Goal: Browse casually

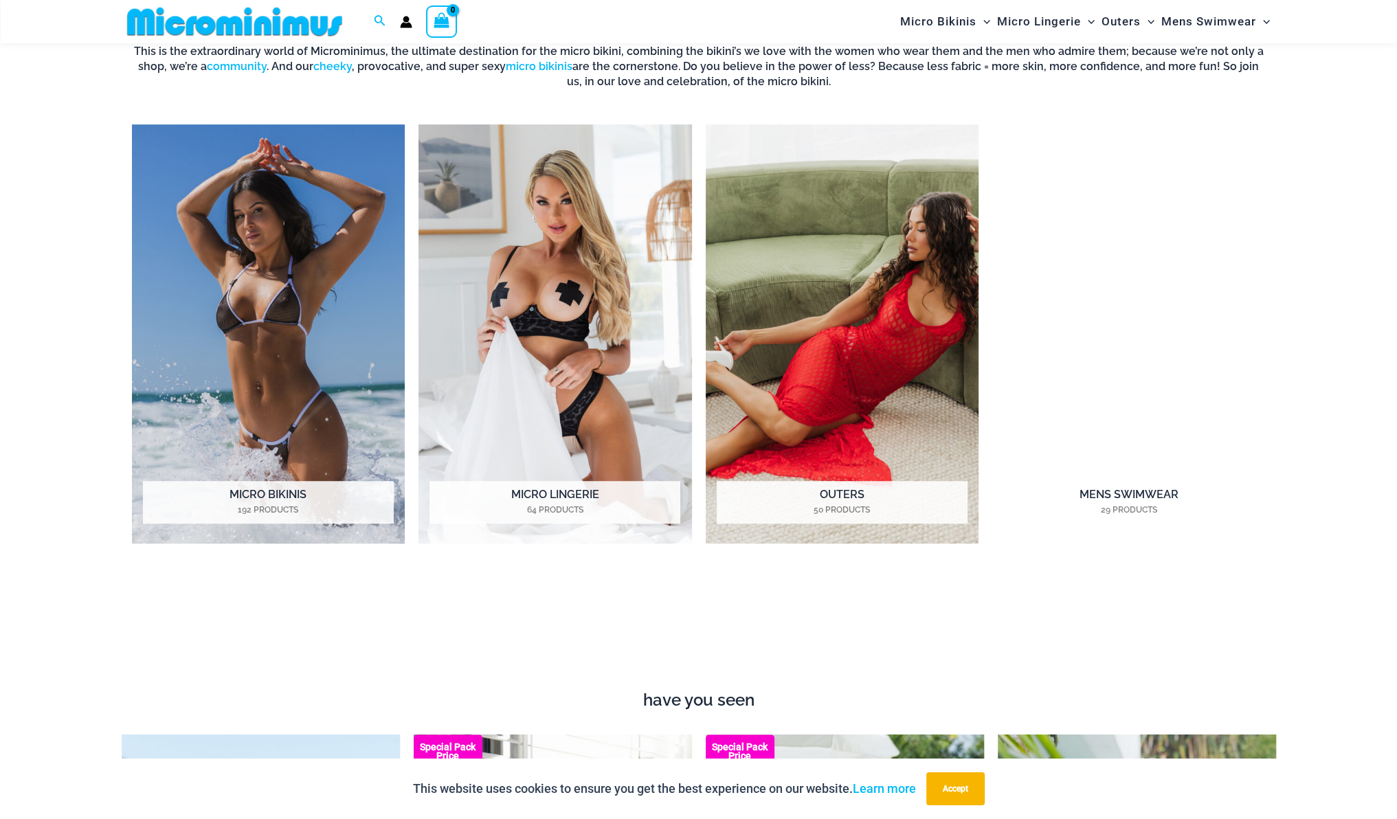
scroll to position [1362, 0]
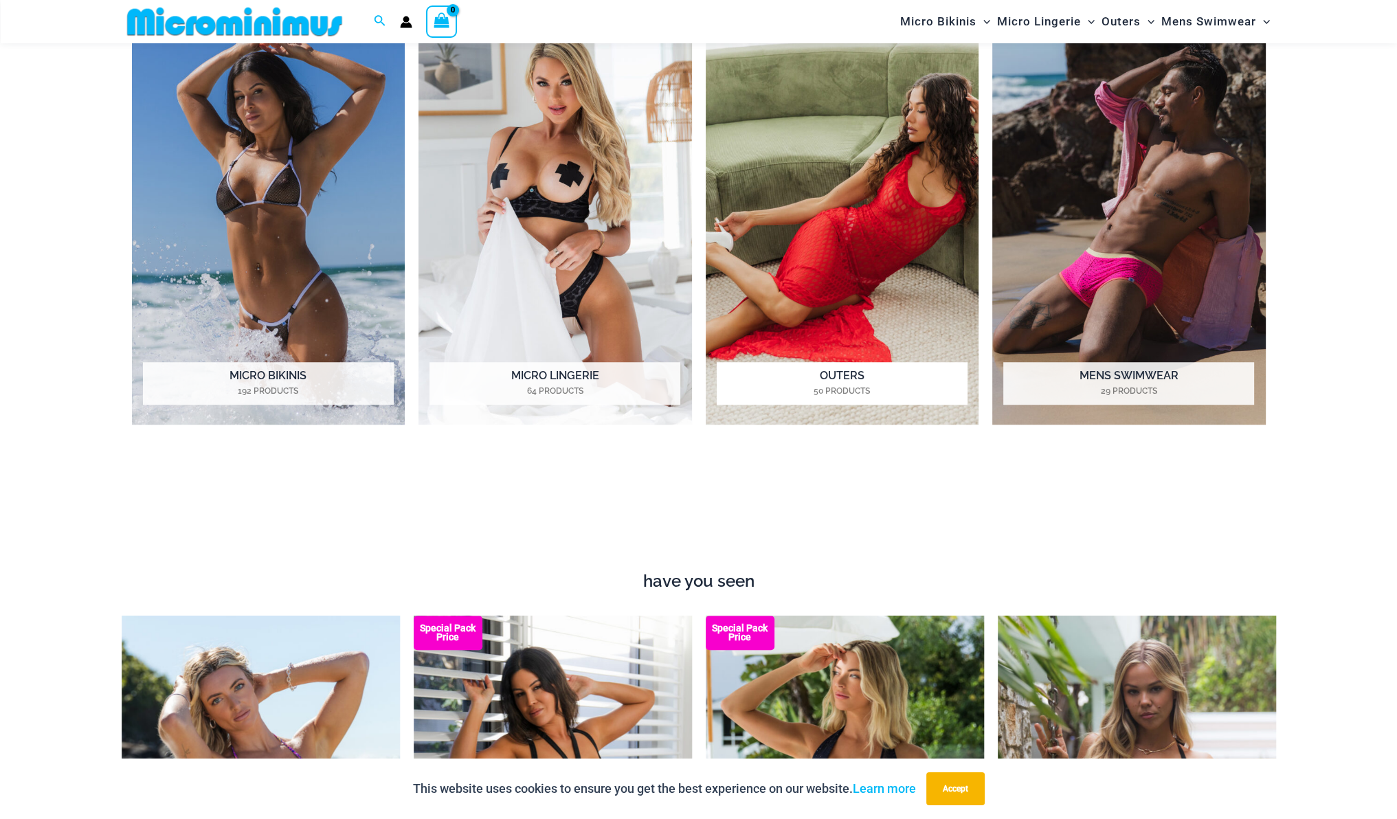
click at [817, 229] on img "Visit product category Outers" at bounding box center [843, 215] width 274 height 420
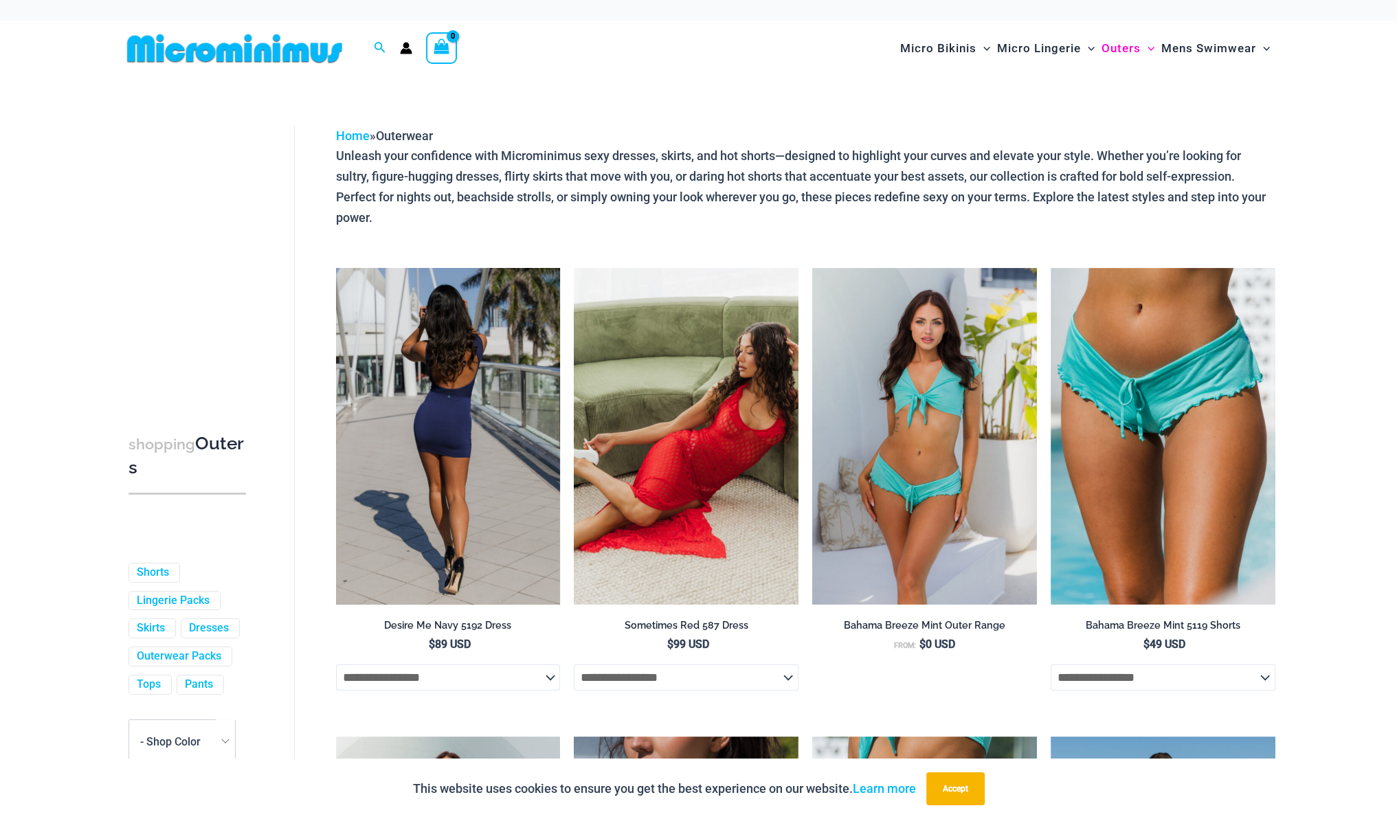
click at [453, 545] on img at bounding box center [448, 436] width 225 height 337
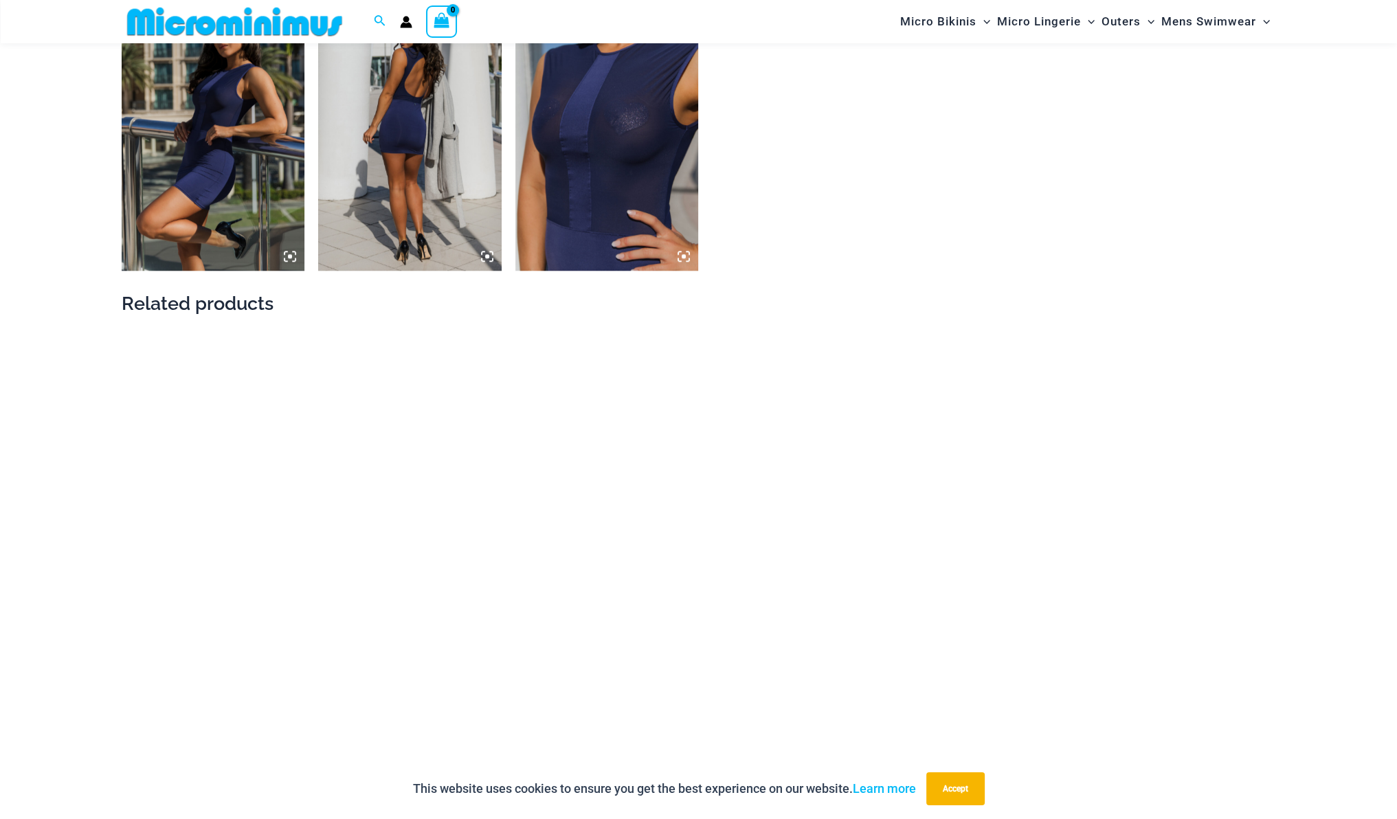
scroll to position [1637, 0]
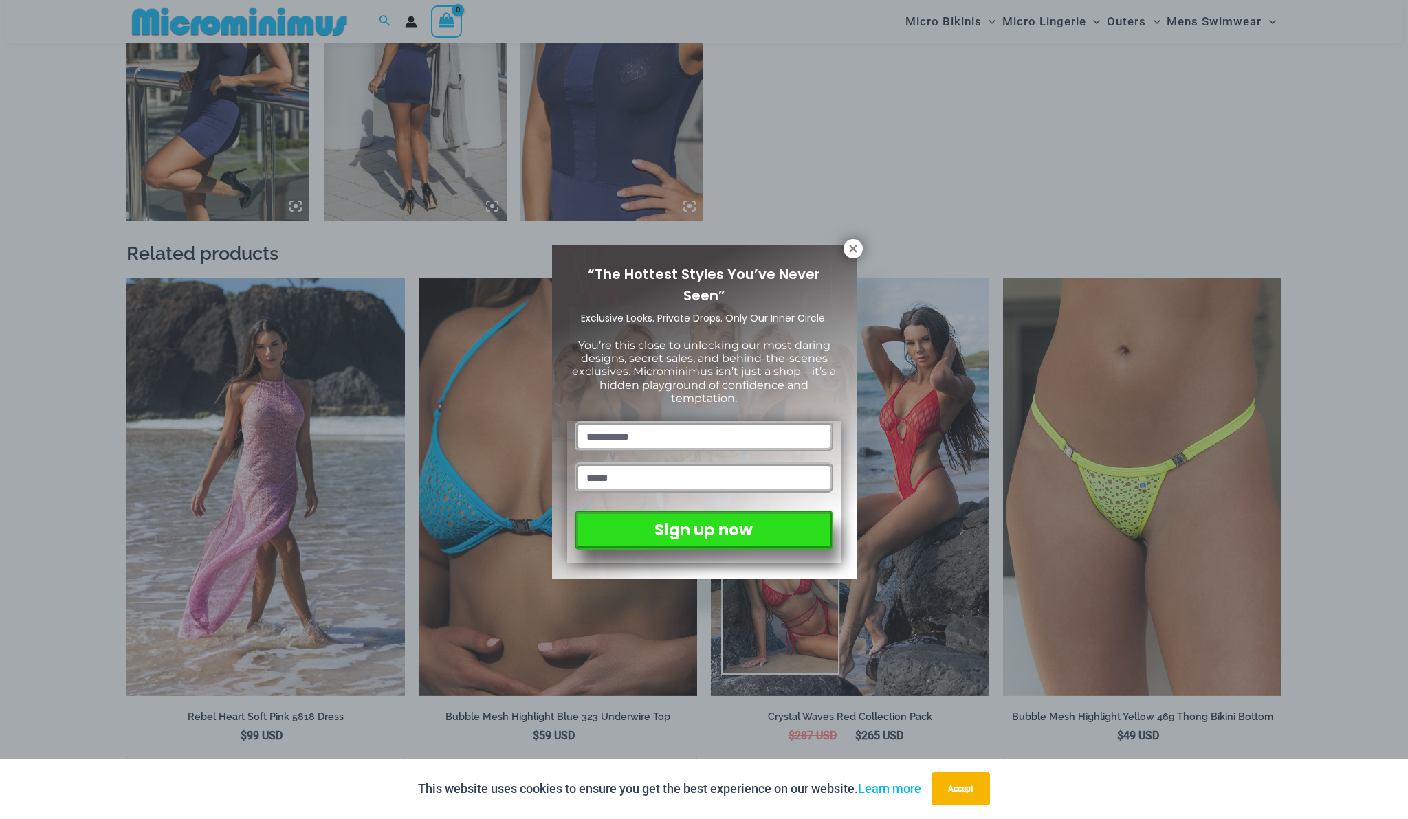
drag, startPoint x: 1401, startPoint y: 322, endPoint x: 1394, endPoint y: 707, distance: 385.7
click at [848, 243] on icon at bounding box center [853, 249] width 12 height 12
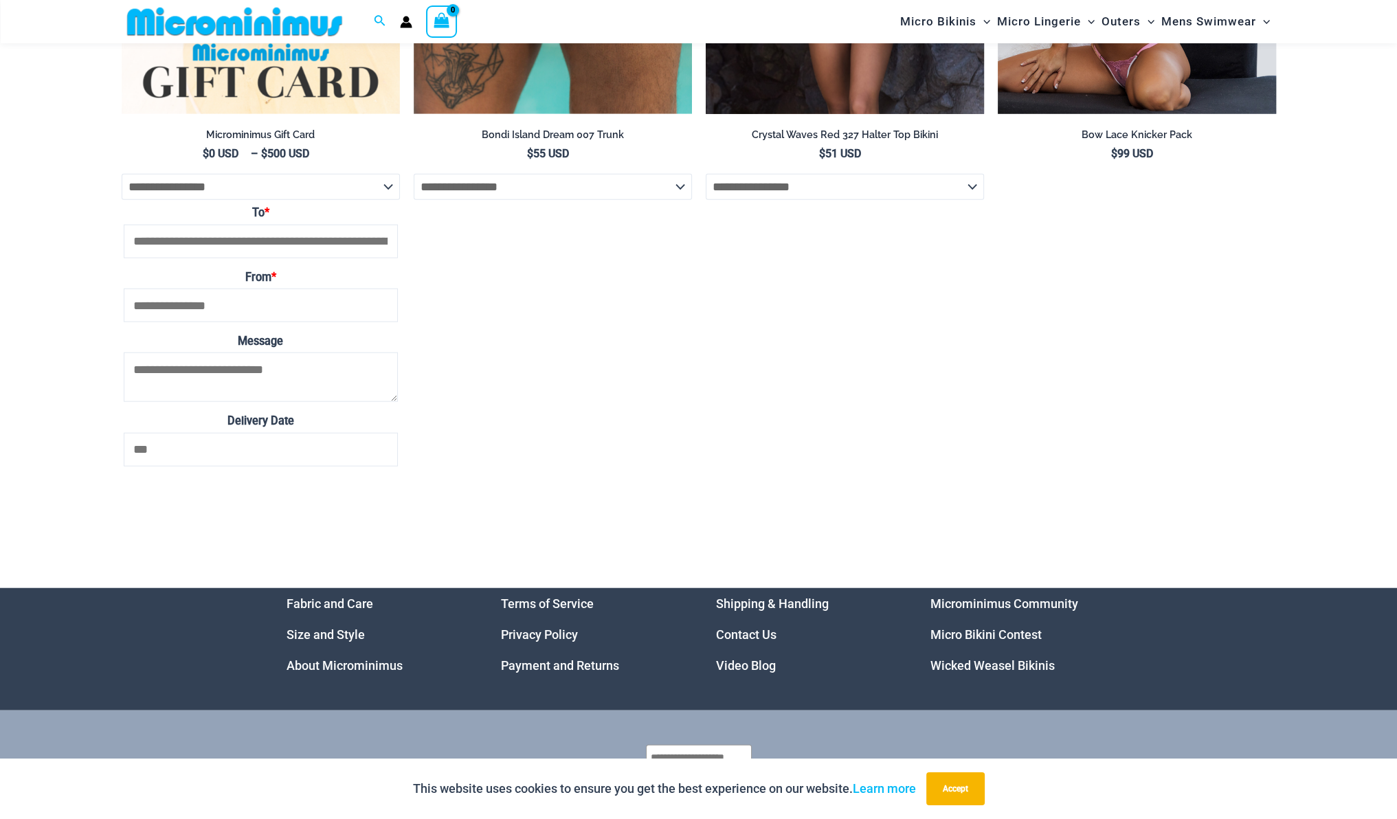
scroll to position [4503, 0]
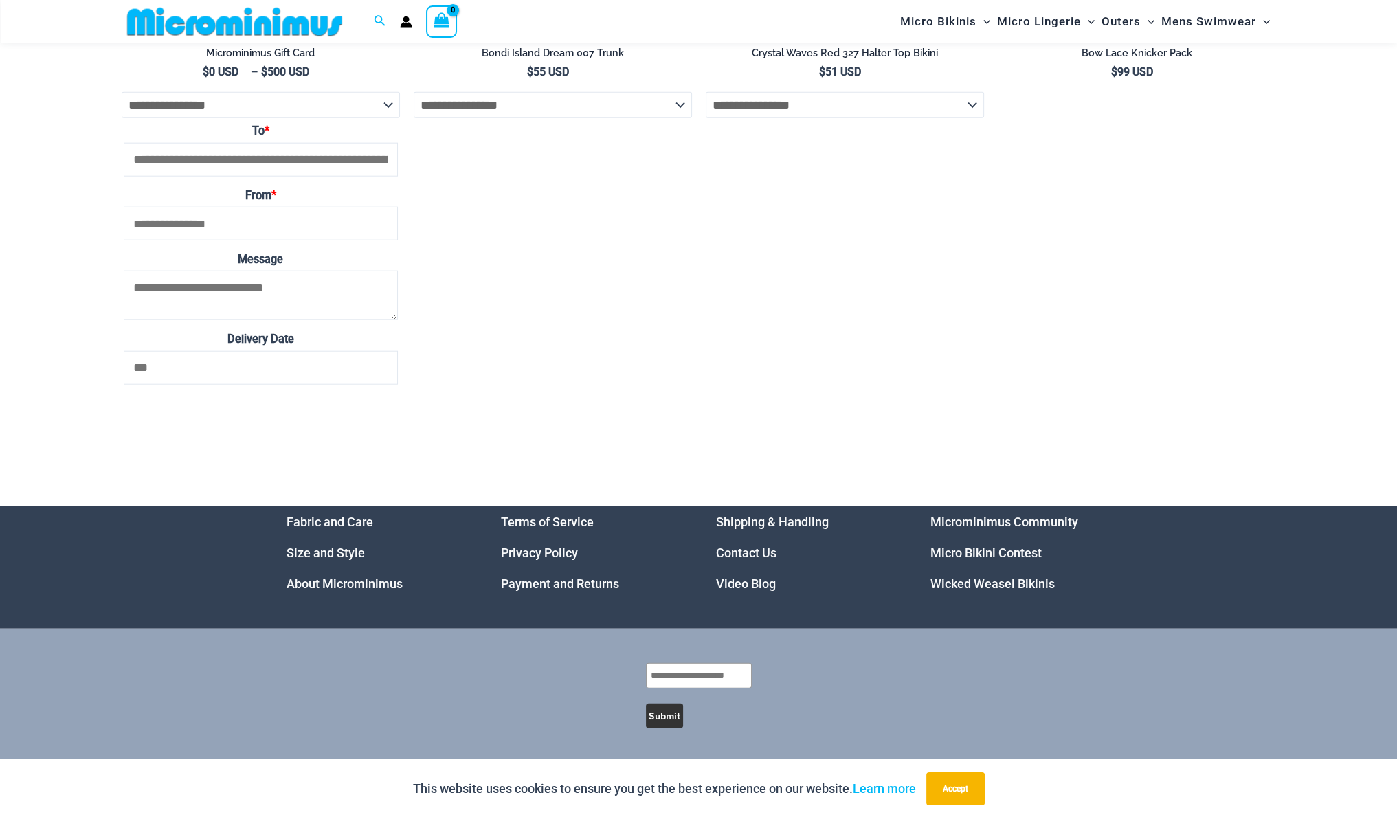
click at [749, 589] on link "Video Blog" at bounding box center [746, 584] width 60 height 14
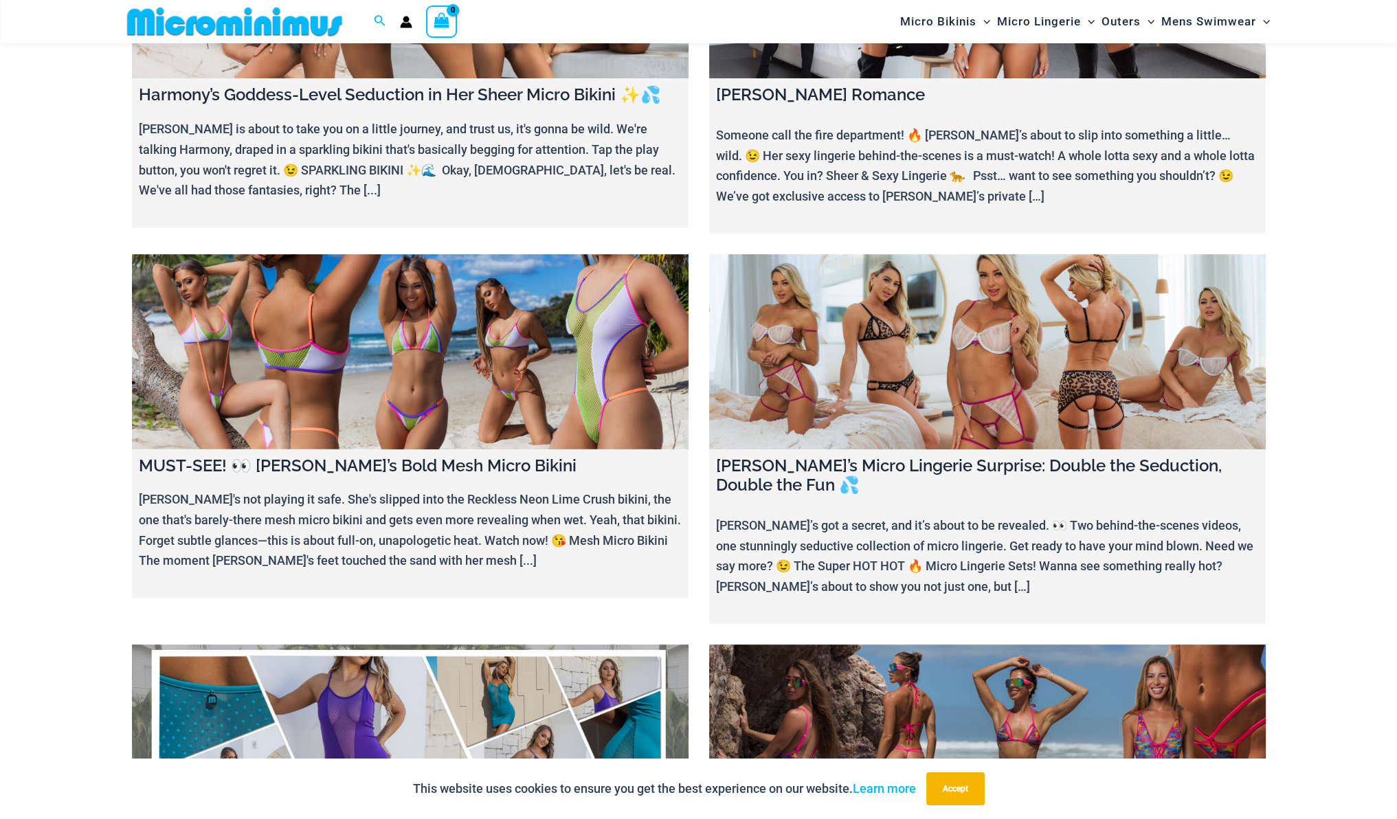
scroll to position [676, 0]
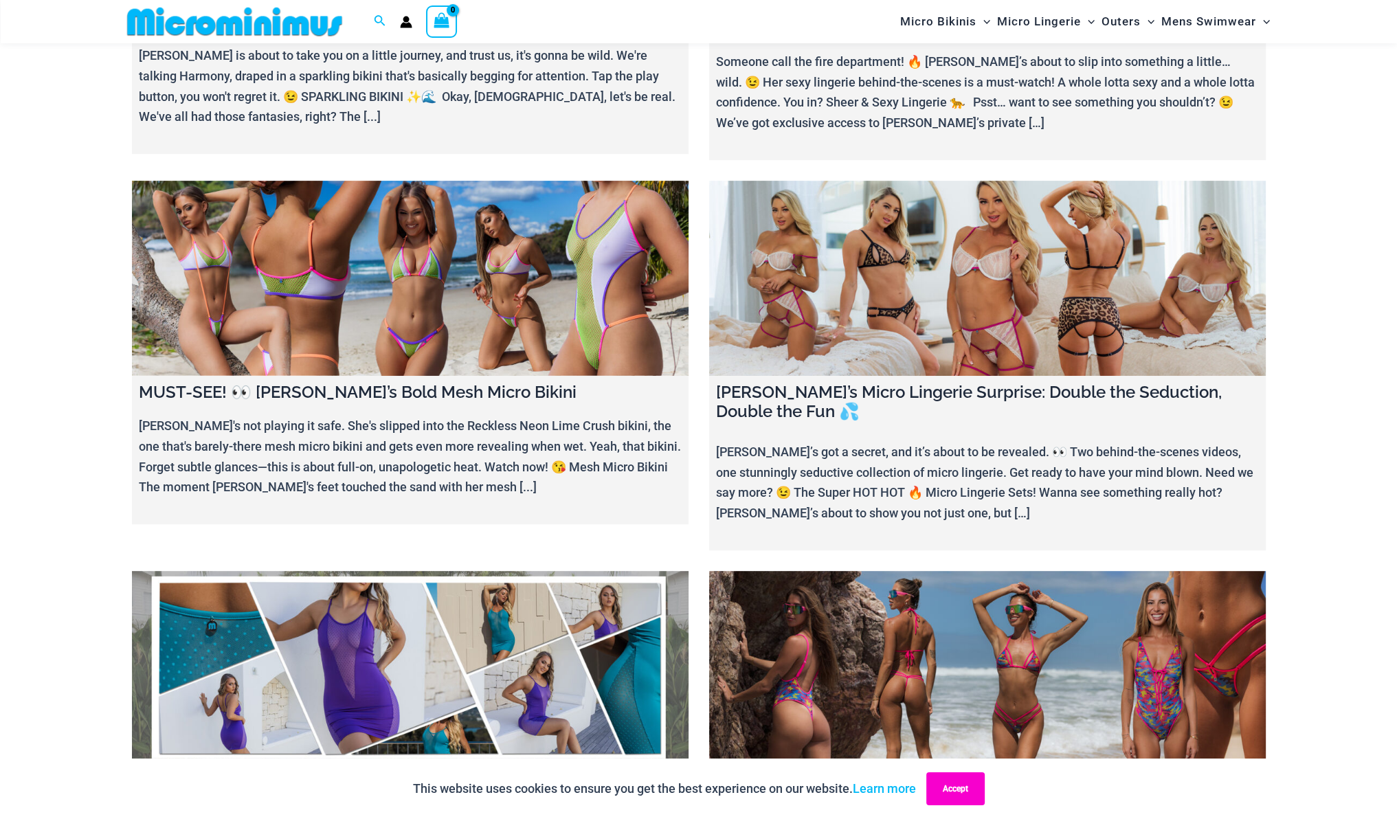
click at [955, 790] on button "Accept" at bounding box center [956, 789] width 58 height 33
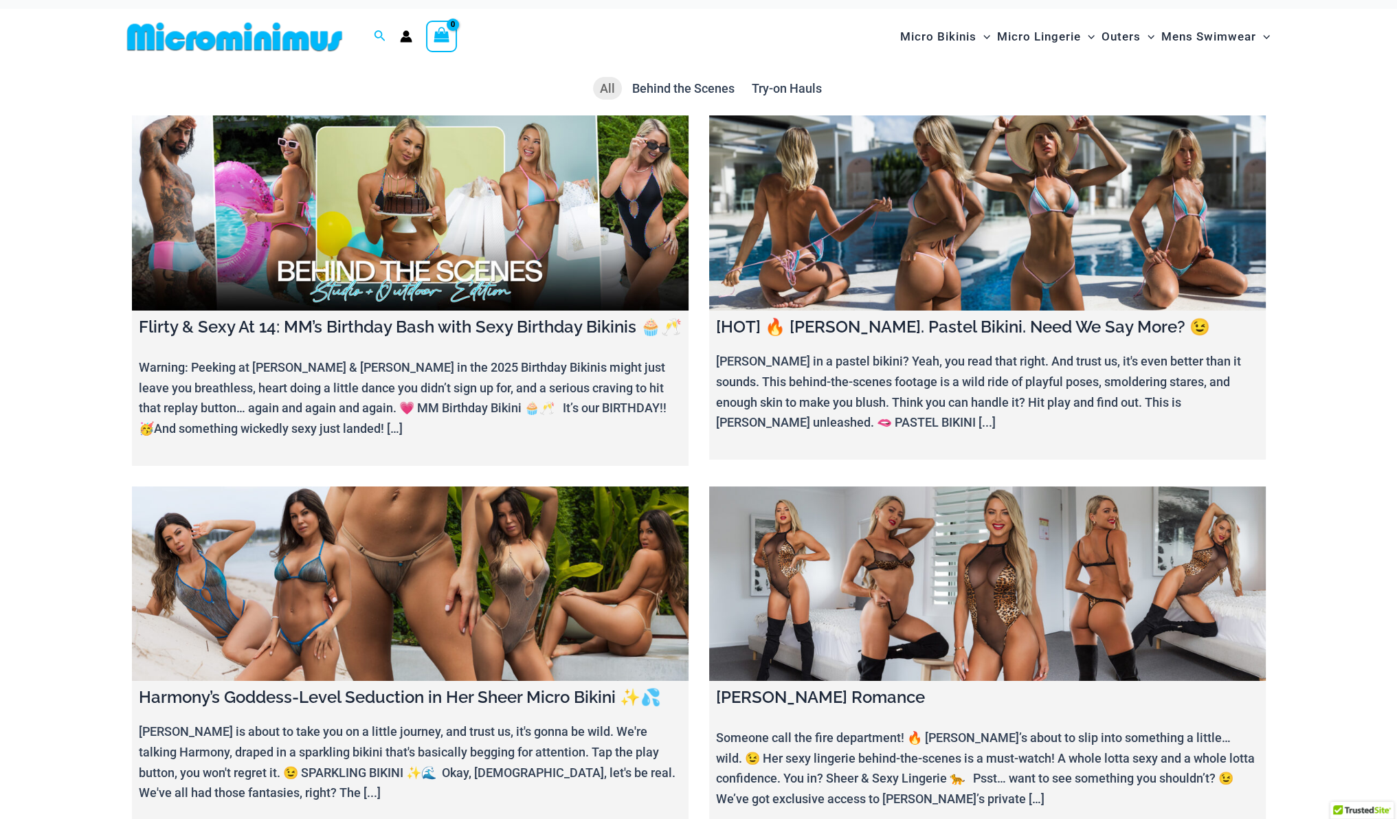
scroll to position [0, 0]
